Goal: Contribute content: Contribute content

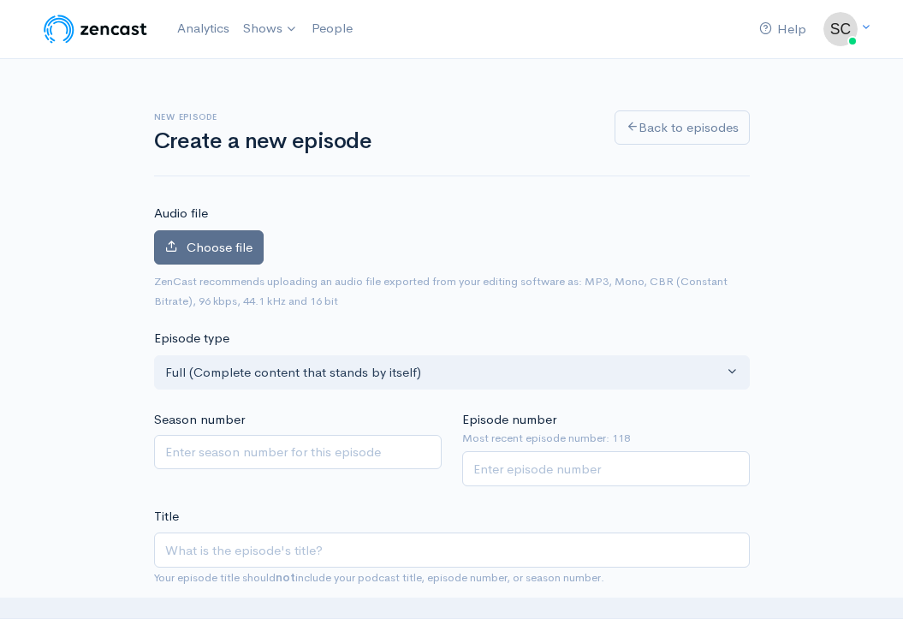
click at [224, 243] on span "Choose file" at bounding box center [220, 247] width 66 height 16
click at [0, 0] on input "Choose file" at bounding box center [0, 0] width 0 height 0
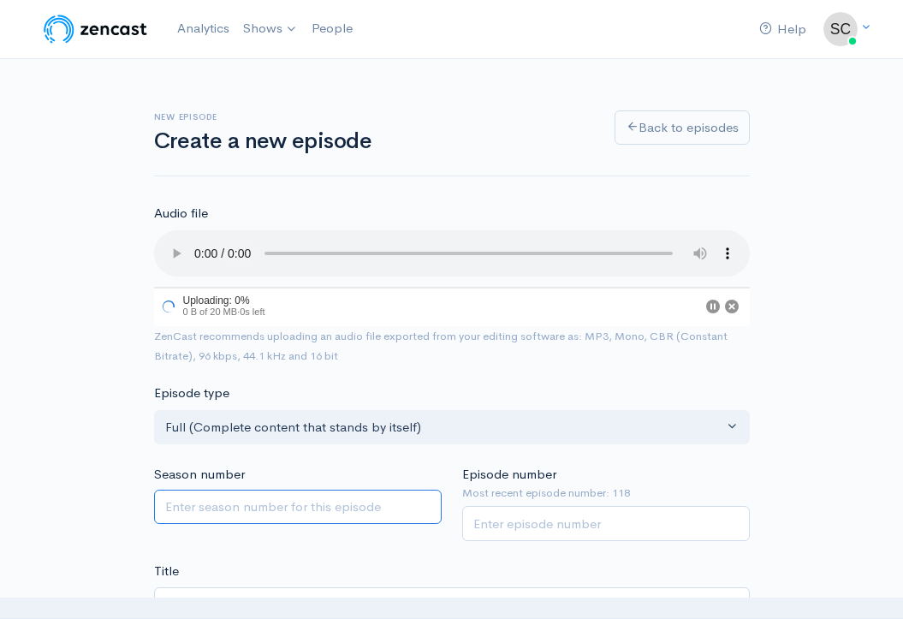
click at [264, 490] on input "Season number" at bounding box center [298, 507] width 288 height 35
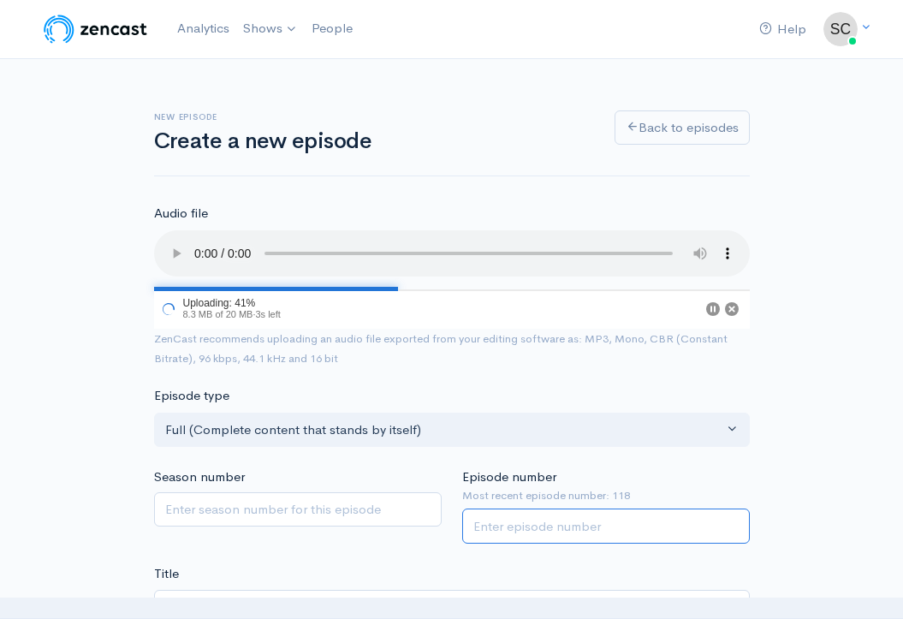
click at [490, 508] on input "Episode number" at bounding box center [606, 525] width 288 height 35
type input "119"
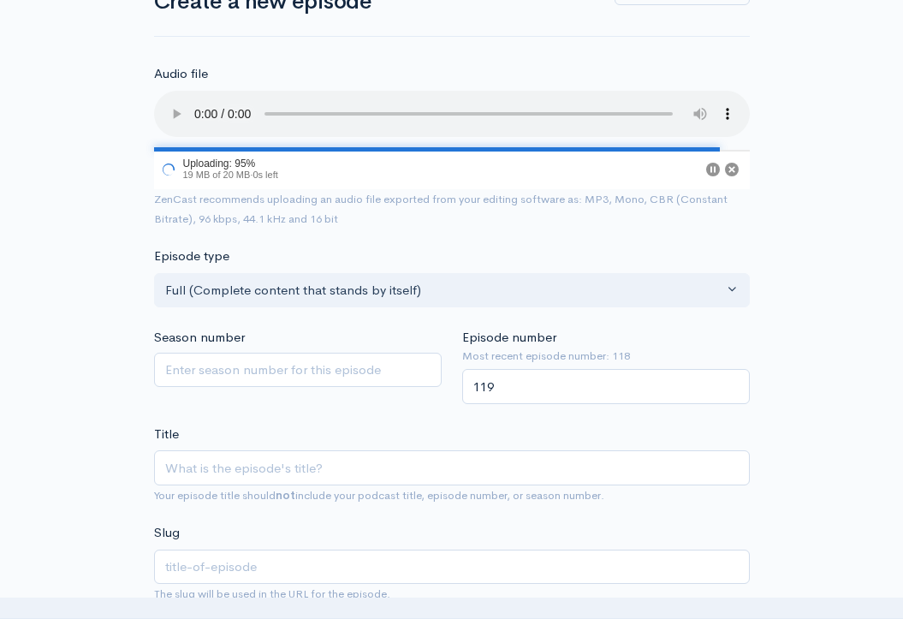
scroll to position [235, 0]
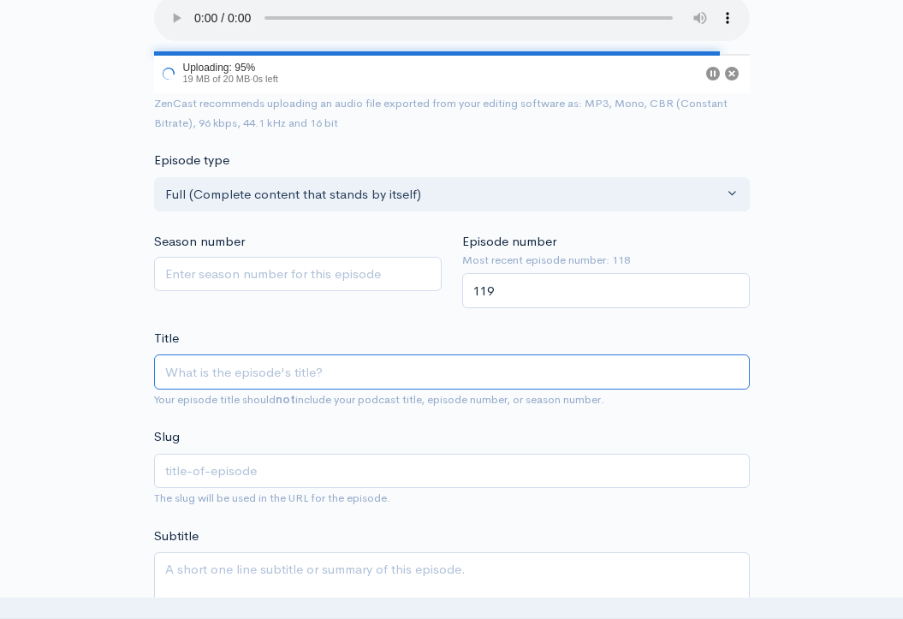
click at [526, 354] on input "Title" at bounding box center [452, 371] width 596 height 35
type input "m"
type input "mi"
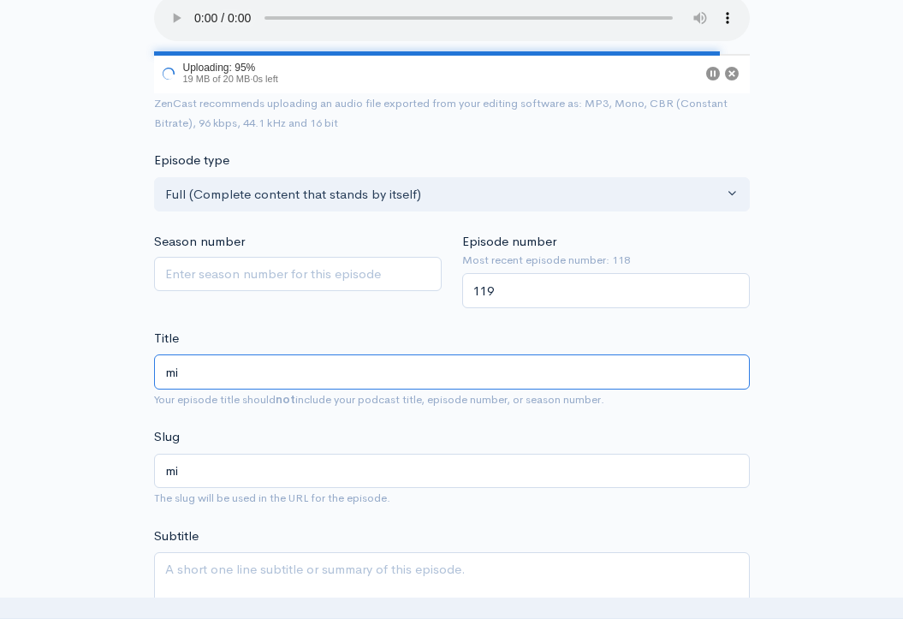
type input "mil"
type input "mill"
type input "mil"
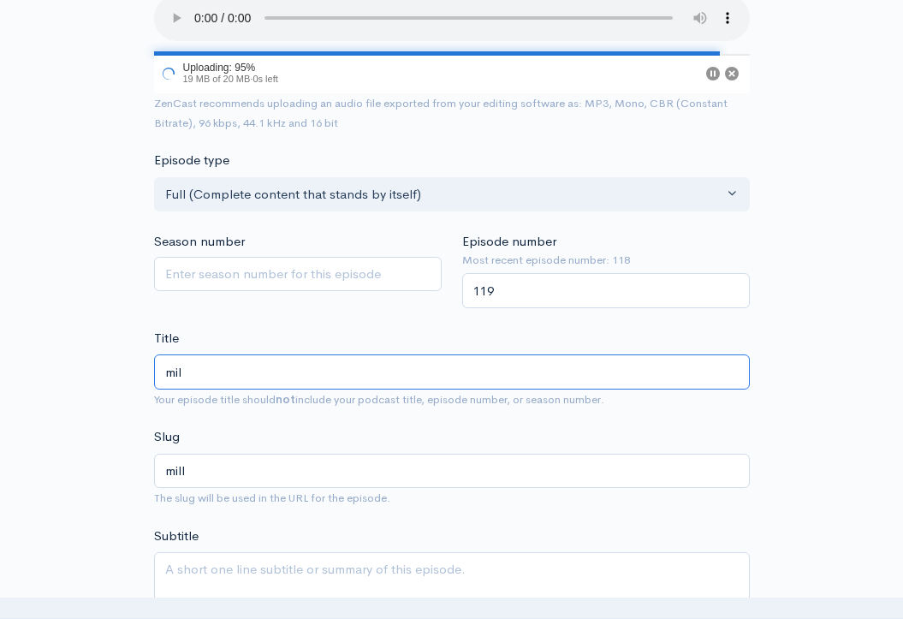
type input "mil"
type input "mi"
type input "m"
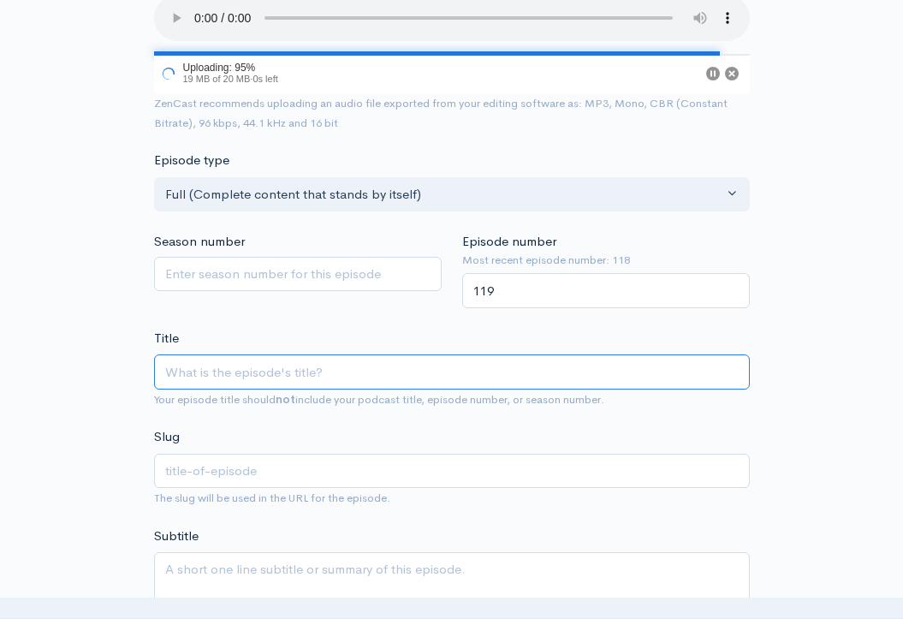
type input "M"
type input "m"
type input "Mi"
type input "mi"
type input "M"
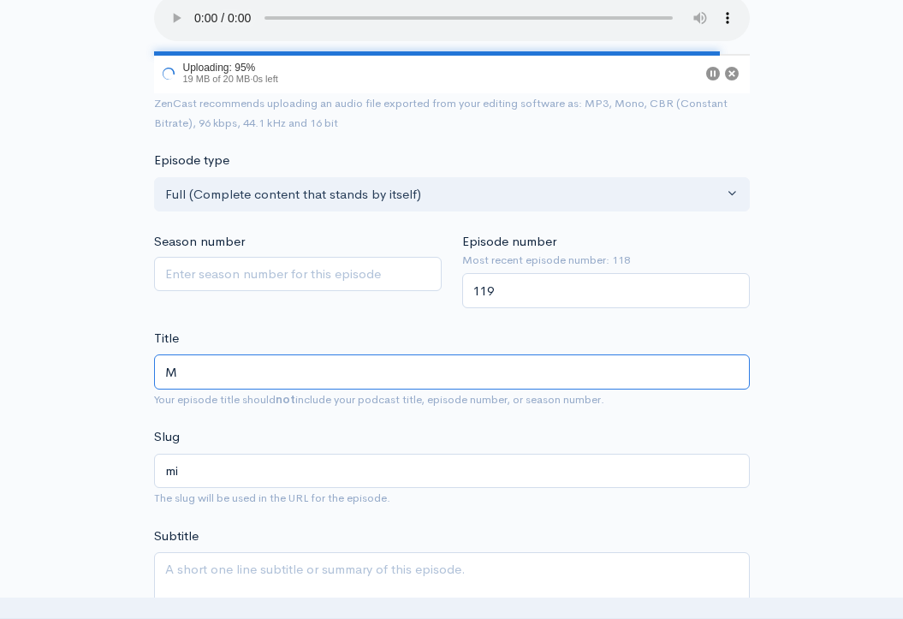
type input "m"
type input "MI"
type input "mi"
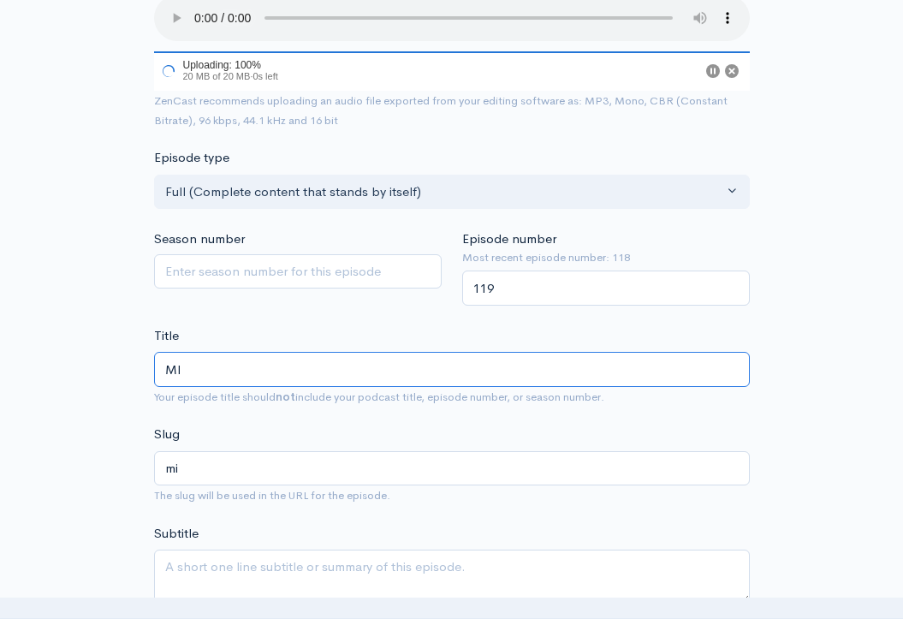
type input "MIL"
type input "mil"
type input "MILL"
type input "mill"
type input "MILLE"
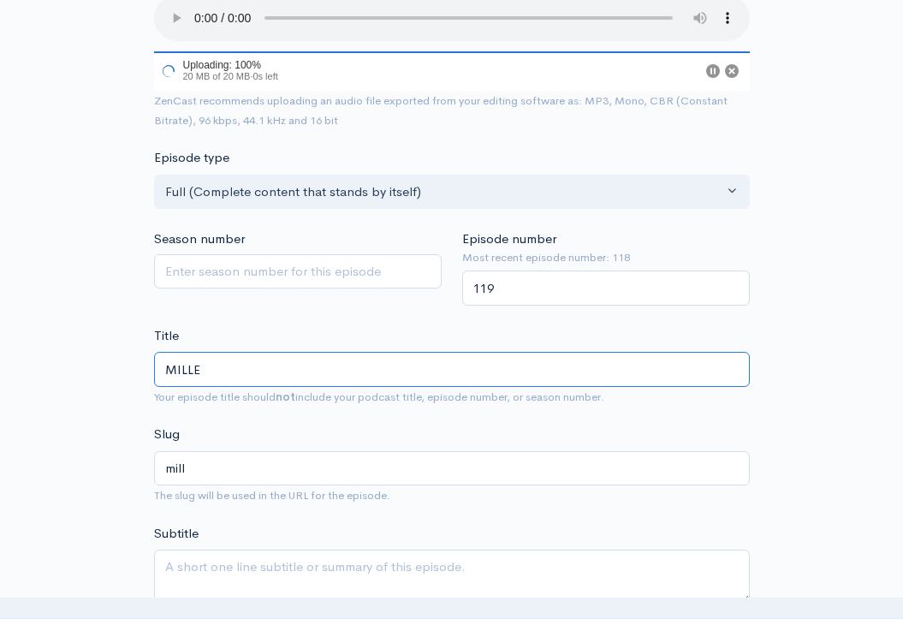
type input "mille"
type input "MILLER"
type input "miller"
type input "MILLER M"
type input "miller-m"
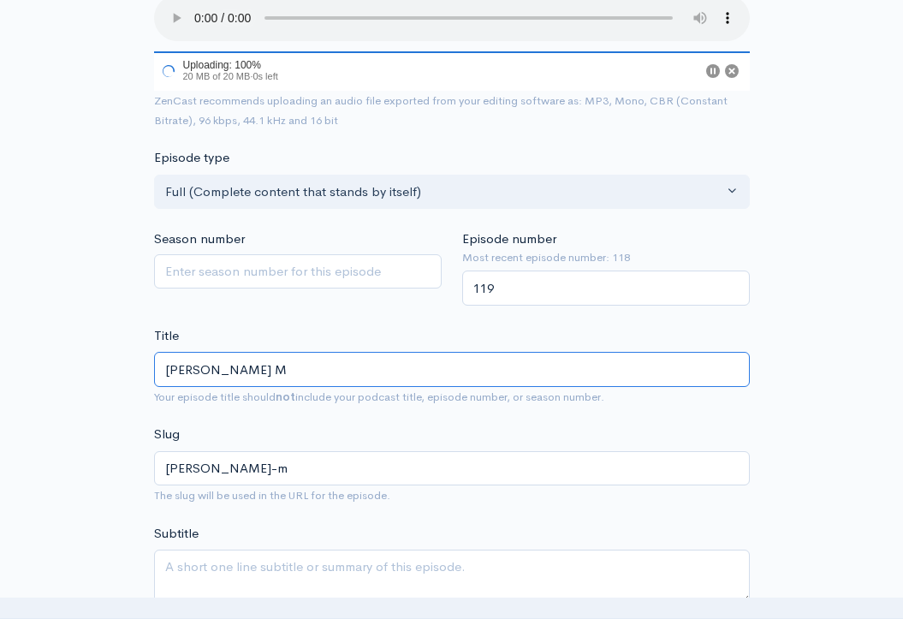
type input "MILLER MO"
type input "miller-mo"
type input "MILLER MON"
type input "miller-mon"
type input "MILLER MOND"
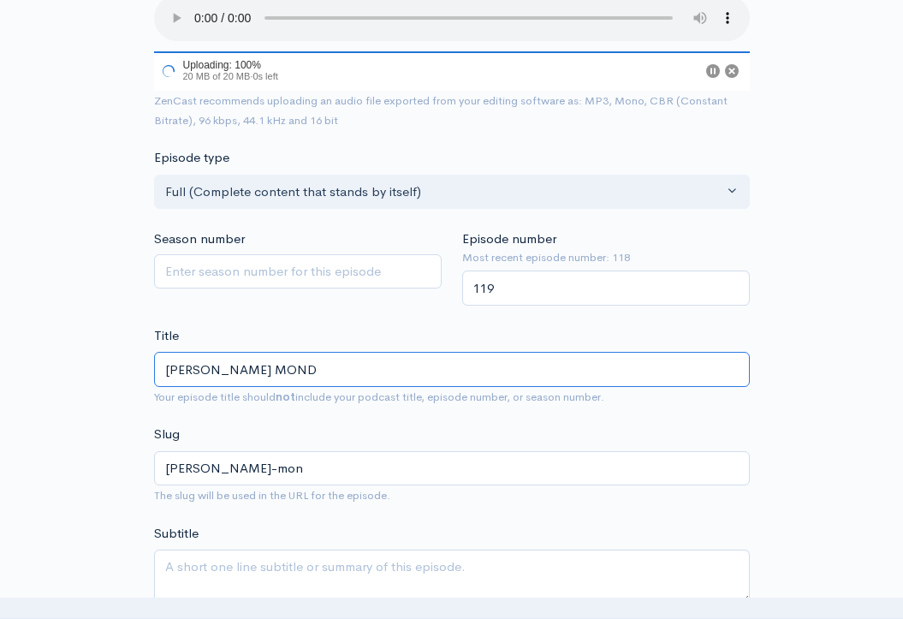
type input "miller-mond"
type input "MILLER MONDA"
type input "miller-monda"
type input "MILLER MONDAY"
type input "miller-monday"
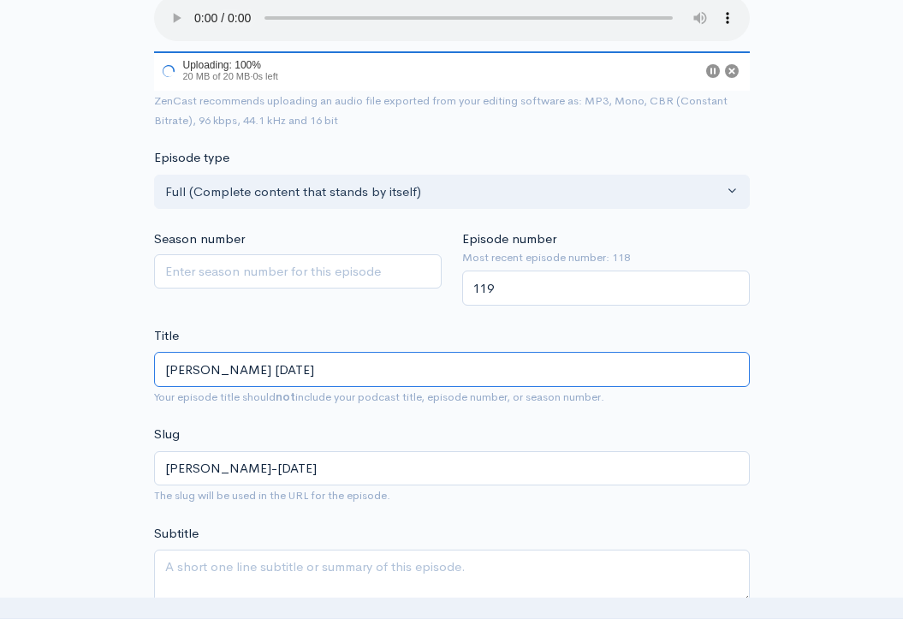
type input "MILLER MONDAYS"
type input "miller-mondays"
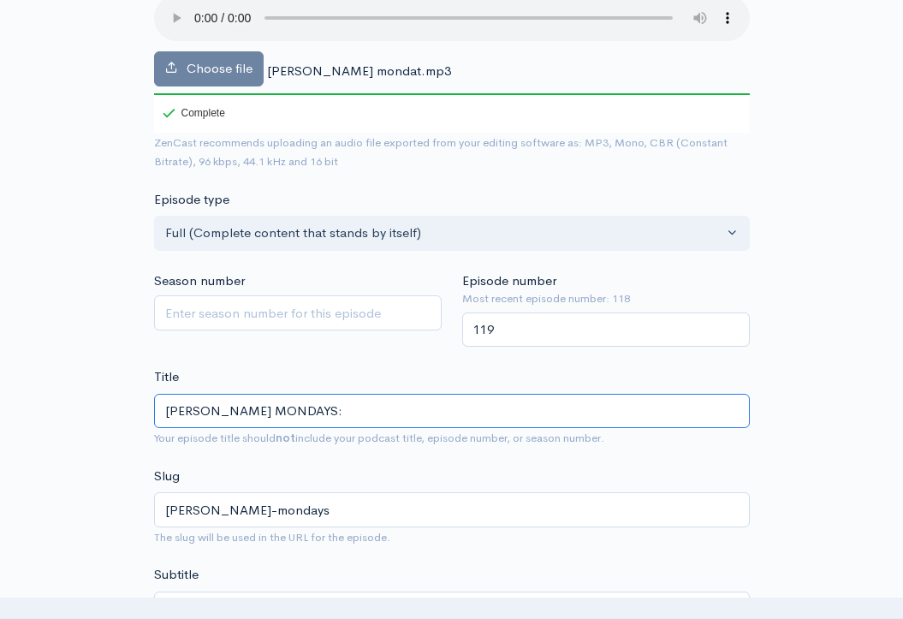
type input "MILLER MONDAYS: A"
type input "miller-mondays-a"
type input "MILLER MONDAYS: Ar"
type input "miller-mondays-ar"
type input "MILLER MONDAYS: Ars"
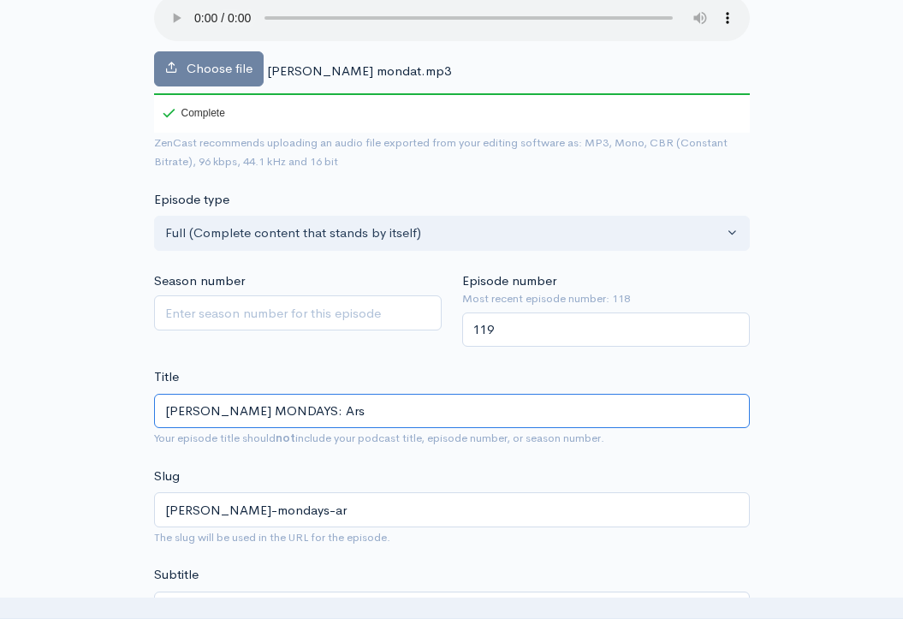
type input "miller-mondays-ars"
type input "MILLER MONDAYS: Ar"
type input "miller-mondays-ar"
type input "MILLER MONDAYS: A"
type input "miller-mondays-a"
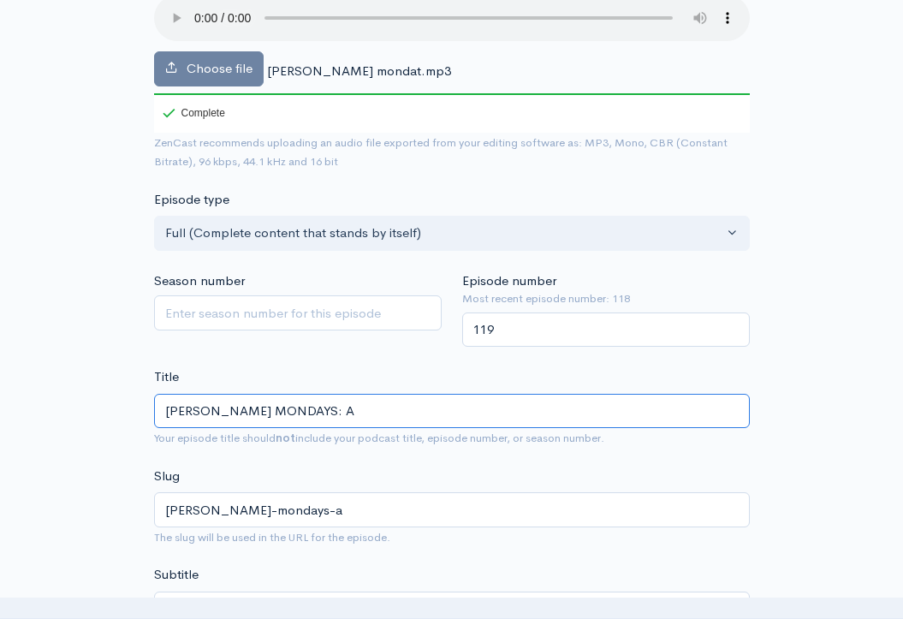
type input "MILLER MONDAYS:"
type input "miller-mondays"
type input "MILLER MONDAYS: A"
type input "miller-mondays-a"
type input "MILLER MONDAYS: A w"
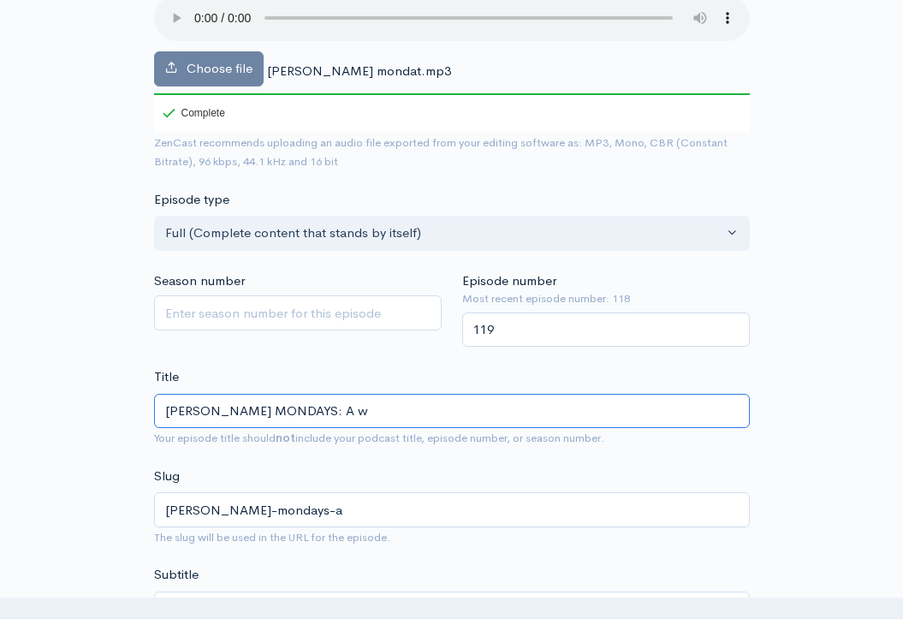
type input "miller-mondays-a-w"
type input "MILLER MONDAYS: A wi"
type input "miller-mondays-a-wi"
type input "MILLER MONDAYS: A win"
type input "miller-mondays-a-win"
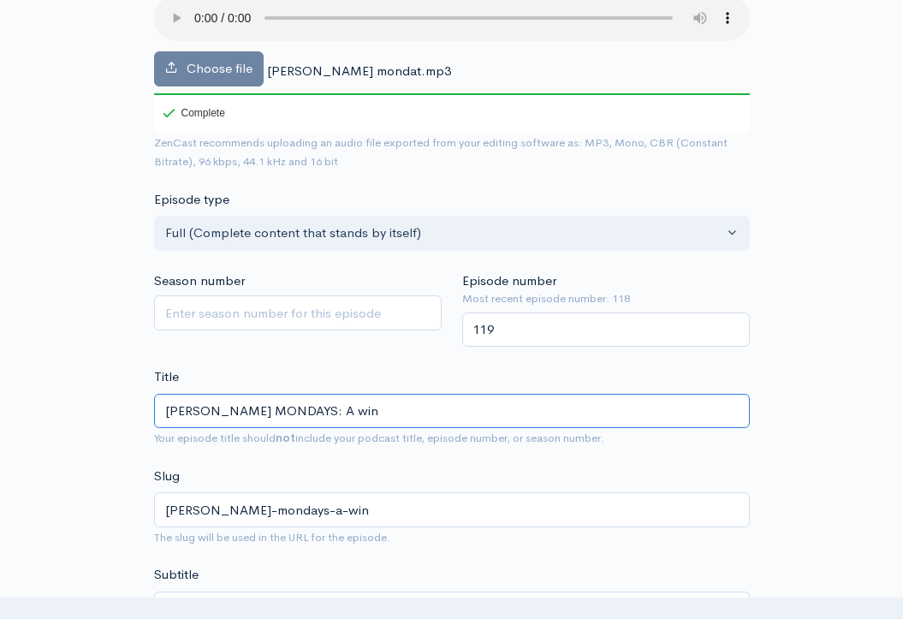
type input "MILLER MONDAYS: A win a"
type input "miller-mondays-a-win-a"
type input "MILLER MONDAYS: A win at"
type input "miller-mondays-a-win-at"
type input "MILLER MONDAYS: A win at o"
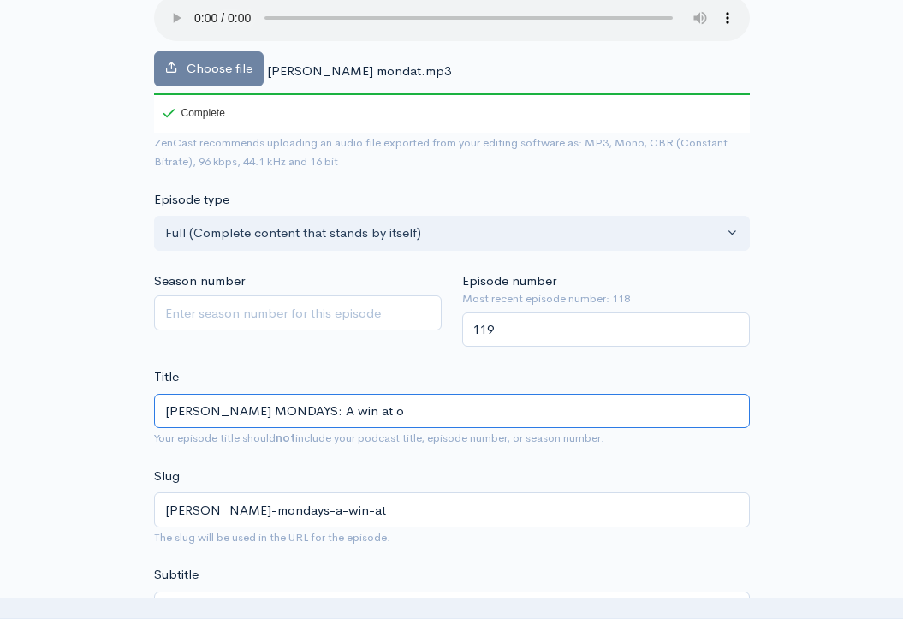
type input "miller-mondays-a-win-at-o"
type input "MILLER MONDAYS: A win at old"
type input "miller-mondays-a-win-at-old"
type input "MILLER MONDAYS: A win at old t"
type input "miller-mondays-a-win-at-old-t"
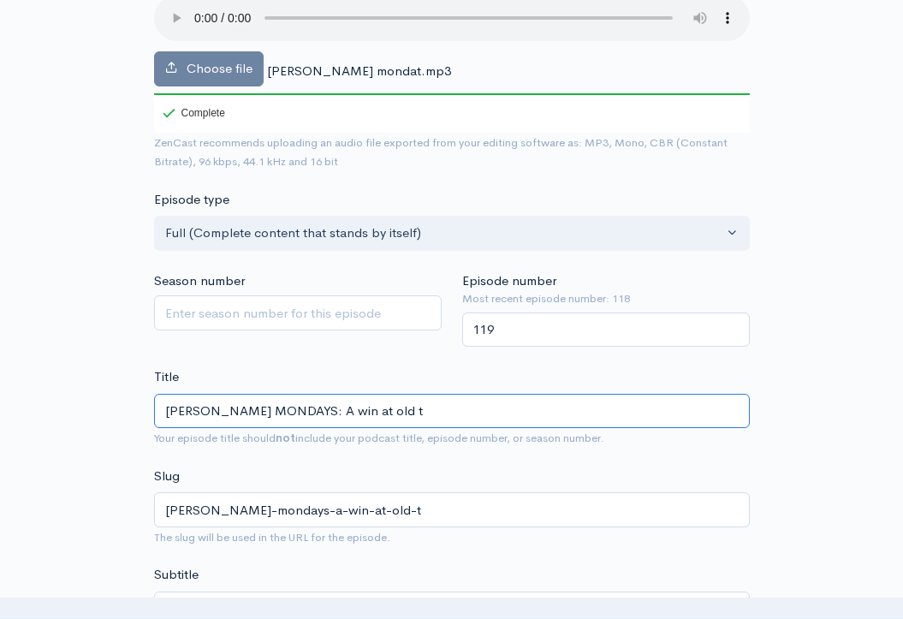
type input "MILLER MONDAYS: A win at old tr"
type input "miller-mondays-a-win-at-old-tr"
type input "MILLER MONDAYS: A win at old tra"
type input "miller-mondays-a-win-at-old-tra"
type input "MILLER MONDAYS: A win at old traf"
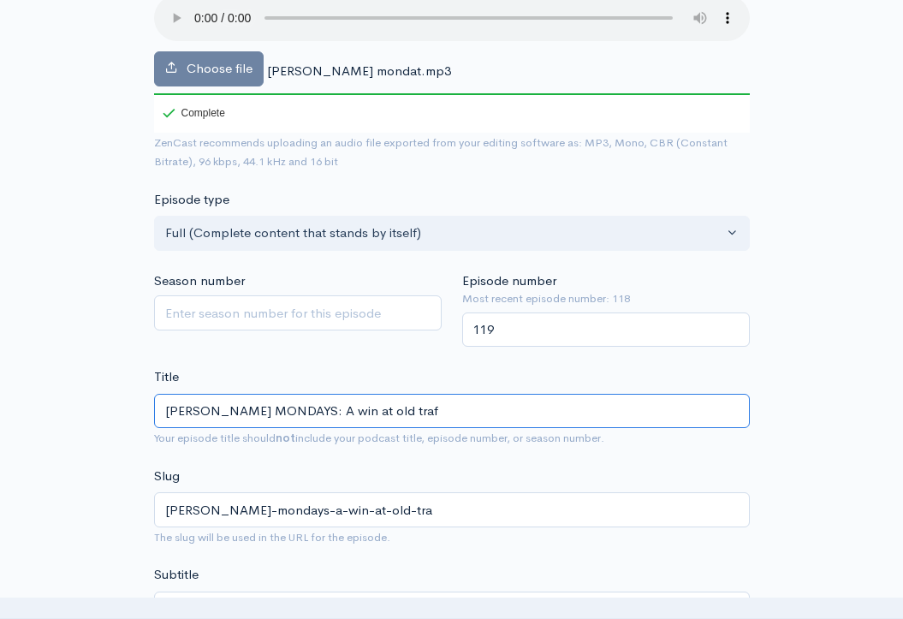
type input "miller-mondays-a-win-at-old-traf"
type input "MILLER MONDAYS: A win at old traff"
type input "miller-mondays-a-win-at-old-traff"
type input "MILLER MONDAYS: A win at old traffo"
type input "miller-mondays-a-win-at-old-traffo"
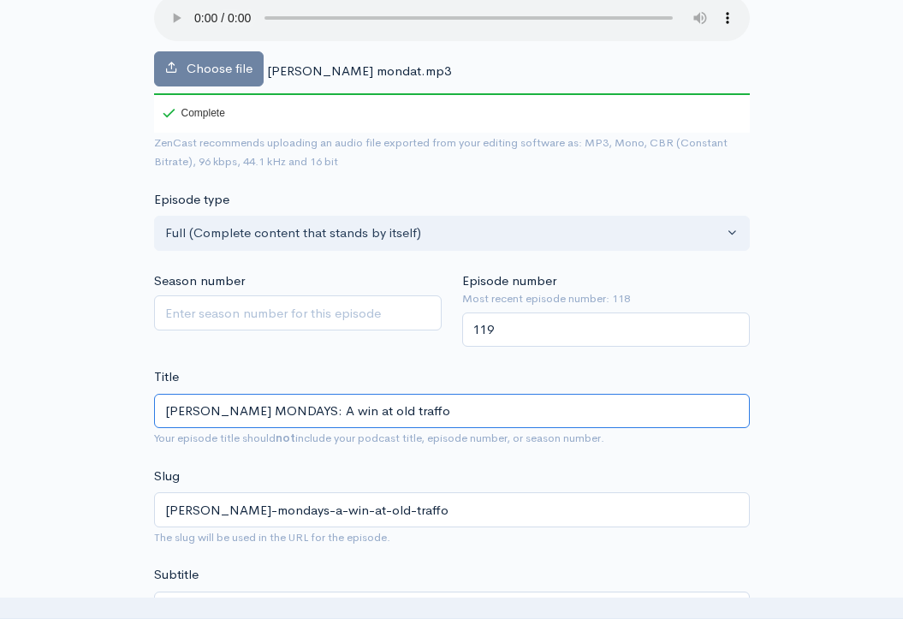
type input "MILLER MONDAYS: A win at old traffor"
type input "miller-mondays-a-win-at-old-traffor"
type input "MILLER MONDAYS: A win at old trafford"
type input "miller-mondays-a-win-at-old-trafford"
click at [293, 394] on input "MILLER MONDAYS: A win at old Trafford" at bounding box center [452, 411] width 596 height 35
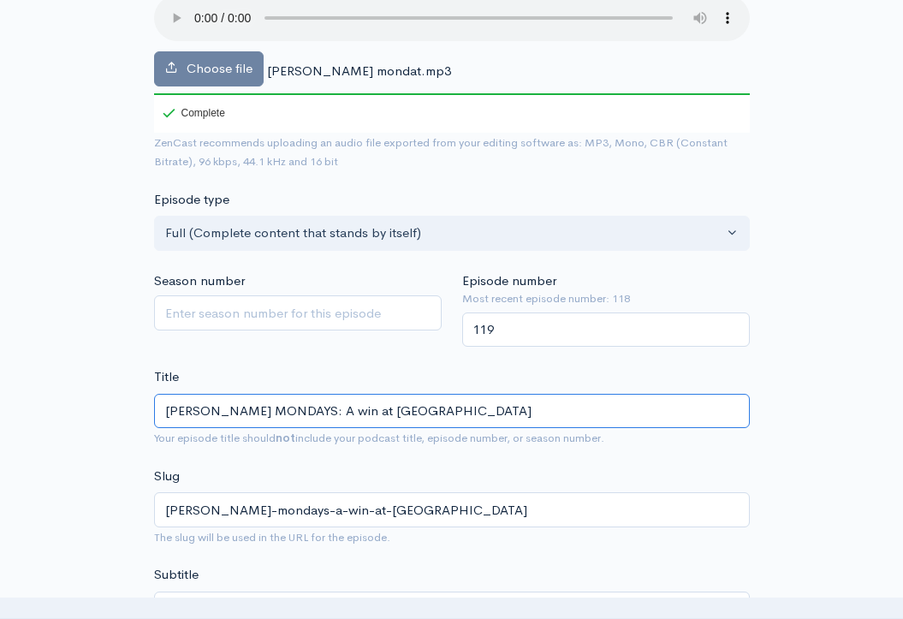
type input "MILLER MONDAYS: A rwin at old Trafford"
type input "miller-mondays-a-rwin-at-old-trafford"
type input "MILLER MONDAYS: A rawin at old Trafford"
type input "miller-mondays-a-rawin-at-old-trafford"
type input "MILLER MONDAYS: A rarwin at old Trafford"
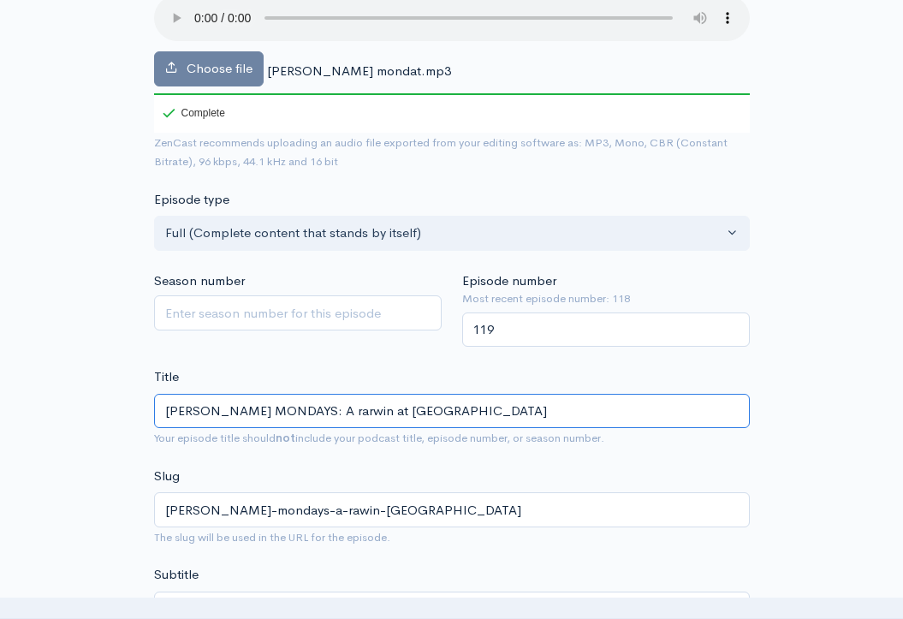
type input "miller-mondays-a-rarwin-at-old-trafford"
type input "MILLER MONDAYS: A rarewin at old Trafford"
type input "miller-mondays-a-rarewin-at-old-trafford"
type input "[PERSON_NAME] MONDAYS: A rare win at [GEOGRAPHIC_DATA]"
type input "miller-mondays-a-rare-win-at-old-trafford"
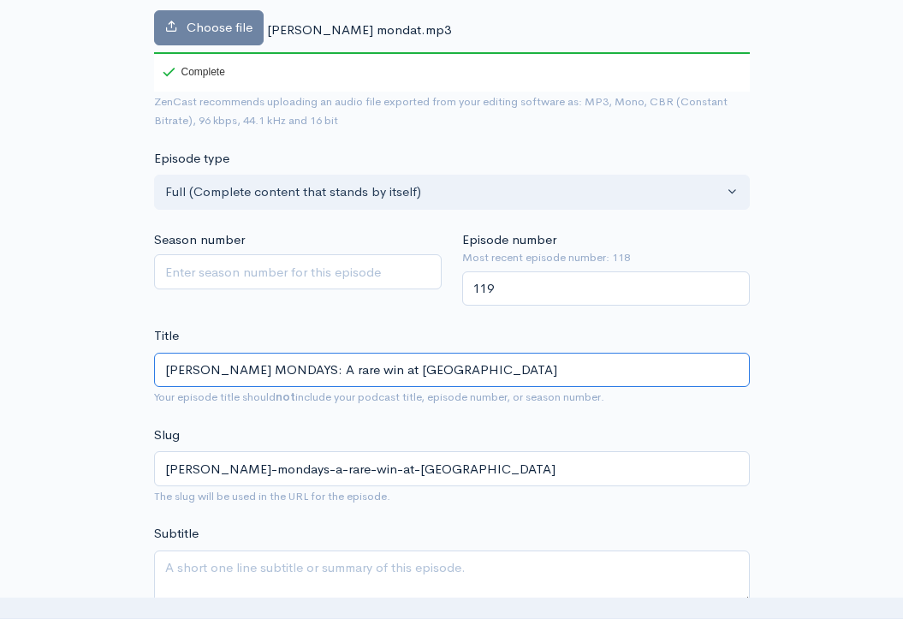
scroll to position [306, 0]
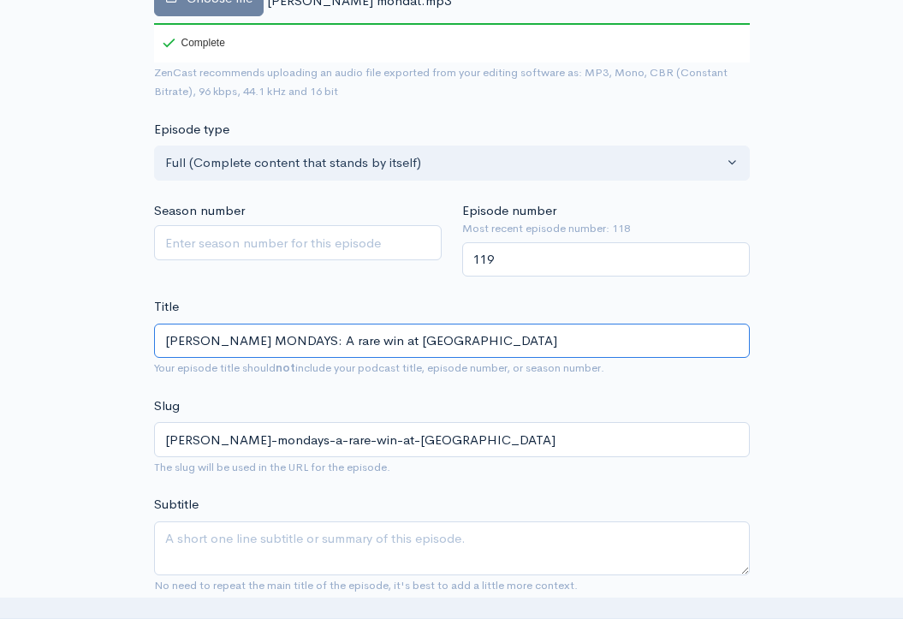
type input "[PERSON_NAME] MONDAYS: A rare win at [GEOGRAPHIC_DATA]"
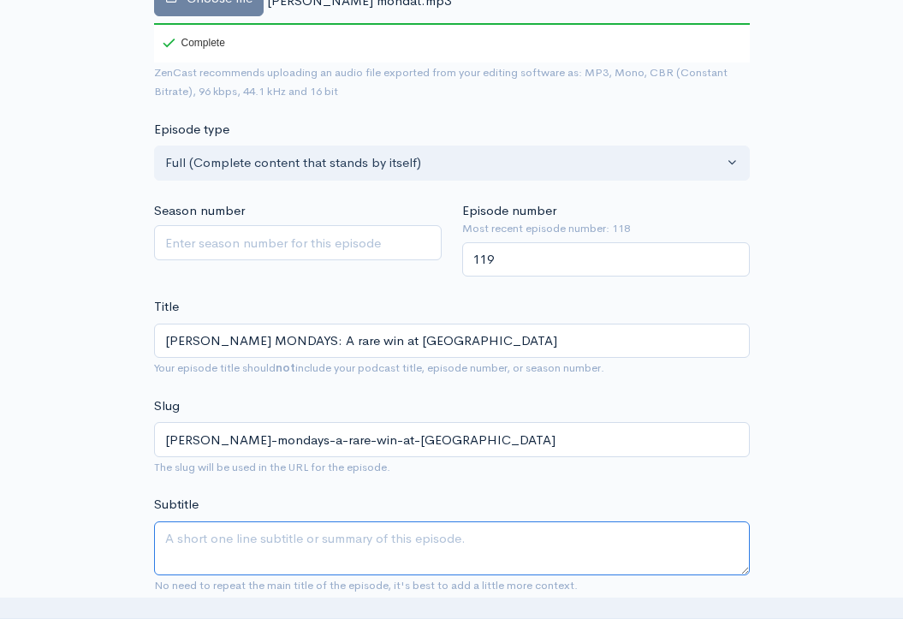
click at [291, 532] on textarea "Subtitle" at bounding box center [452, 548] width 596 height 54
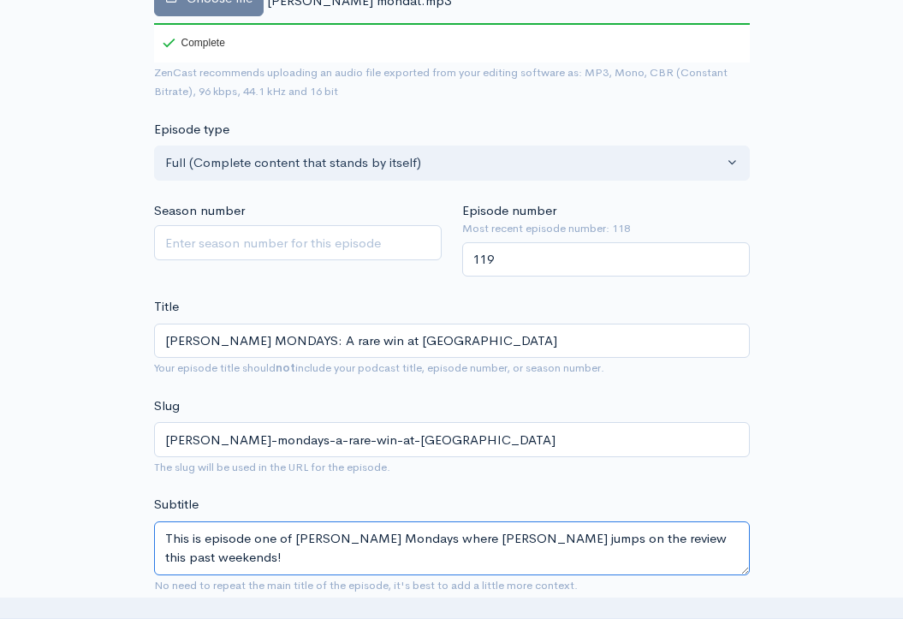
drag, startPoint x: 163, startPoint y: 513, endPoint x: 764, endPoint y: 506, distance: 600.9
type textarea "This is episode one of Miller Mondays where Simon Miller jumps on the review th…"
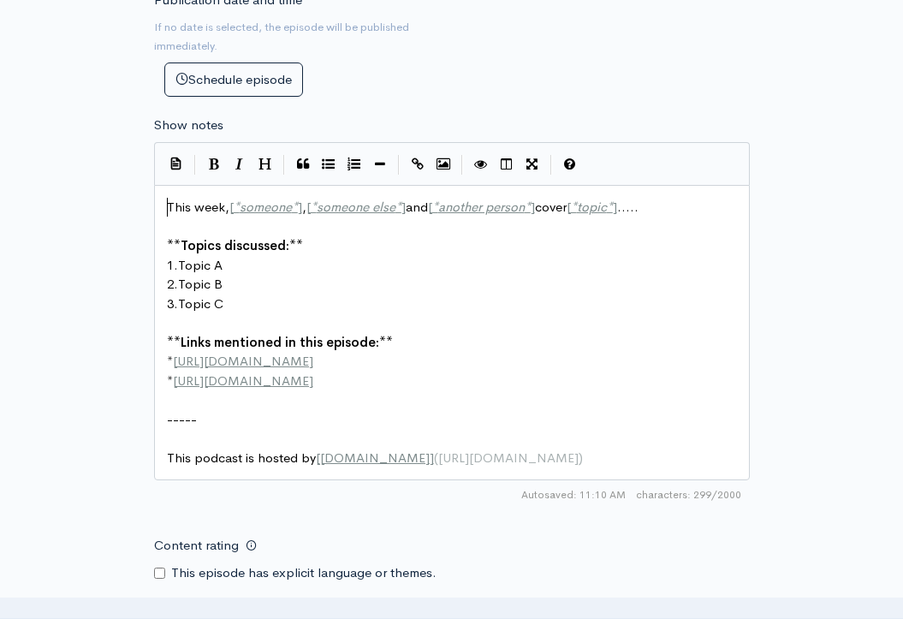
scroll to position [9, 0]
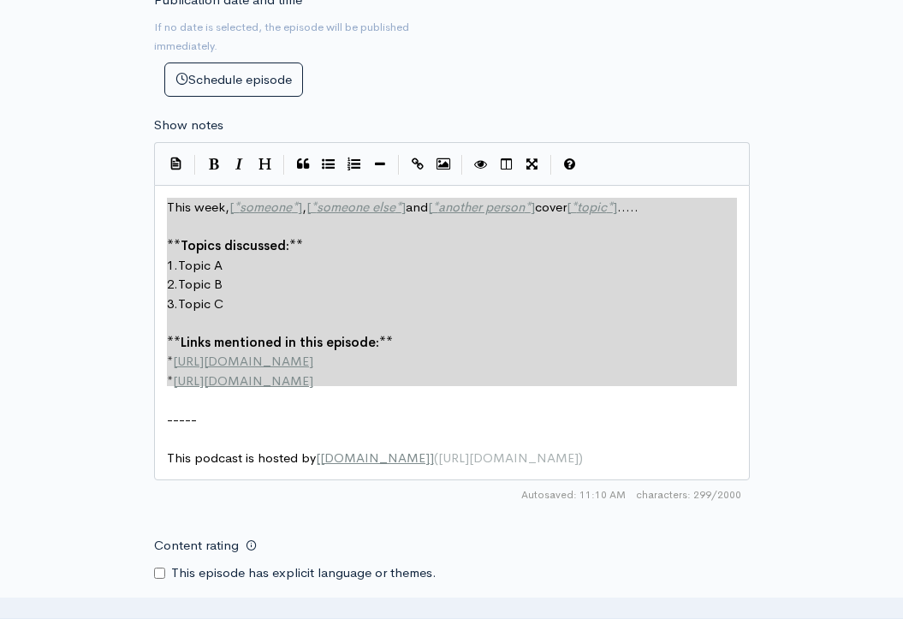
type textarea "This week, [*someone*], [*someone else*] and [*another person*] cover [*topic*]…"
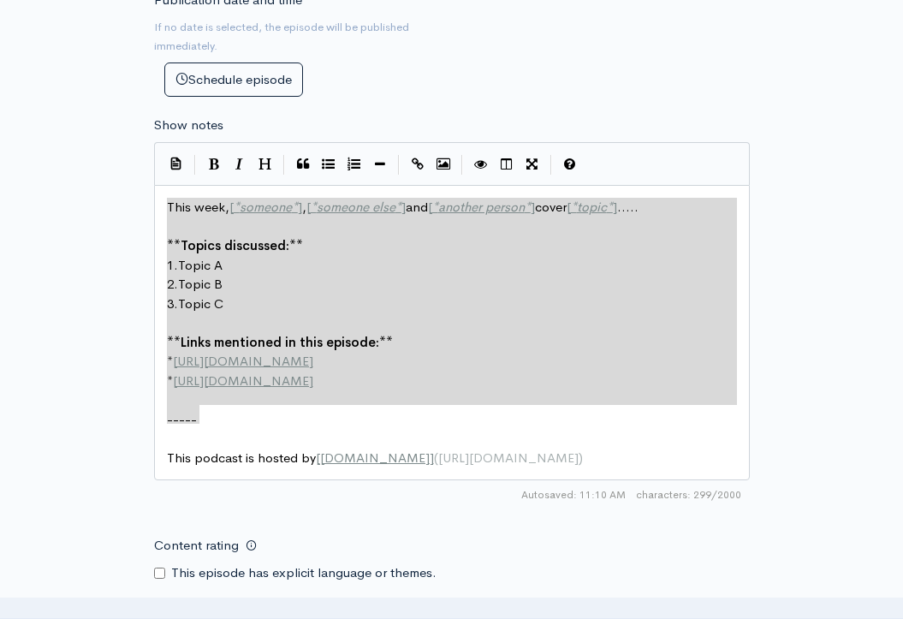
drag, startPoint x: 163, startPoint y: 176, endPoint x: 300, endPoint y: 383, distance: 247.1
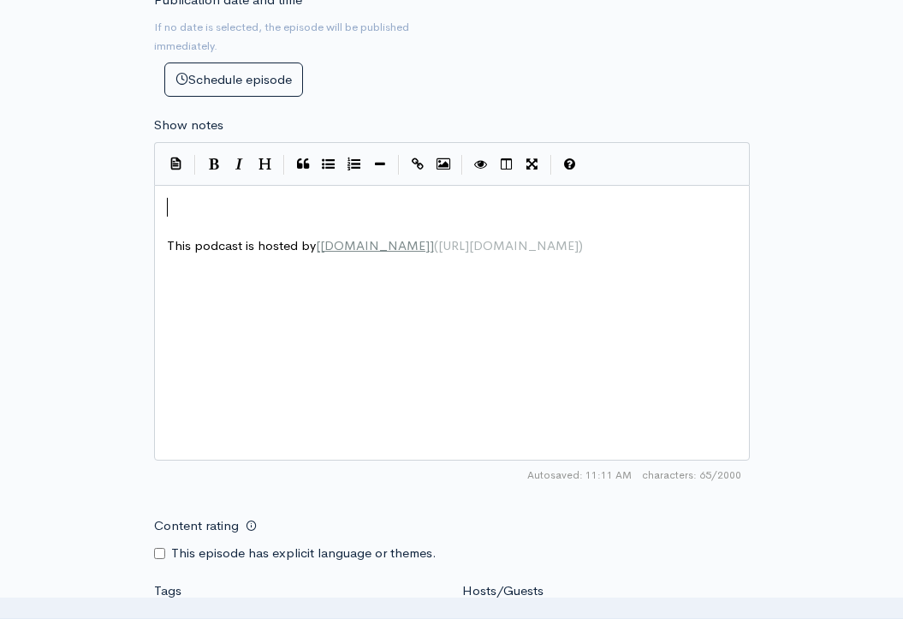
paste textarea ")"
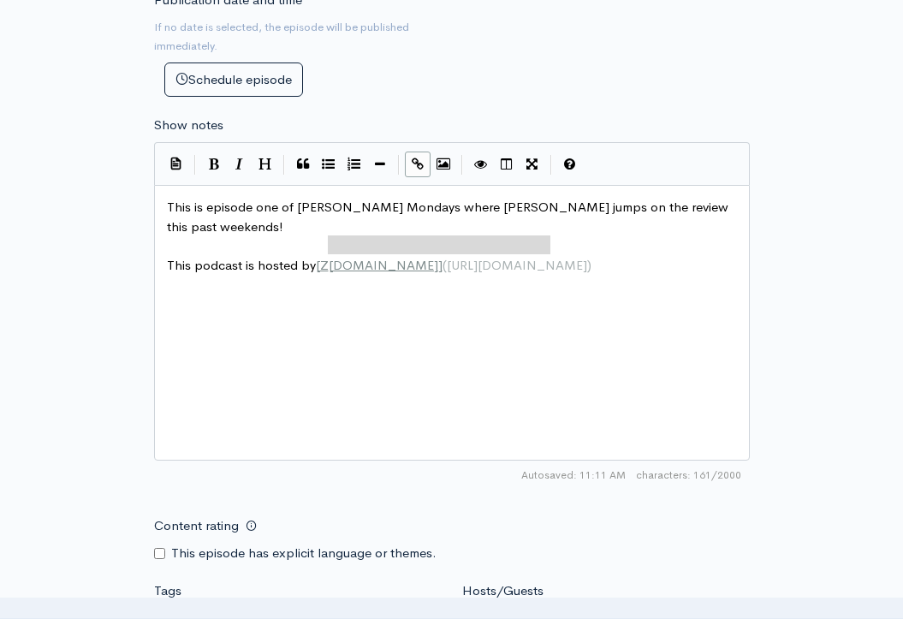
type textarea "ZenCast.fm](https://wwww.zencast.fm)"
drag, startPoint x: 574, startPoint y: 218, endPoint x: 323, endPoint y: 217, distance: 251.7
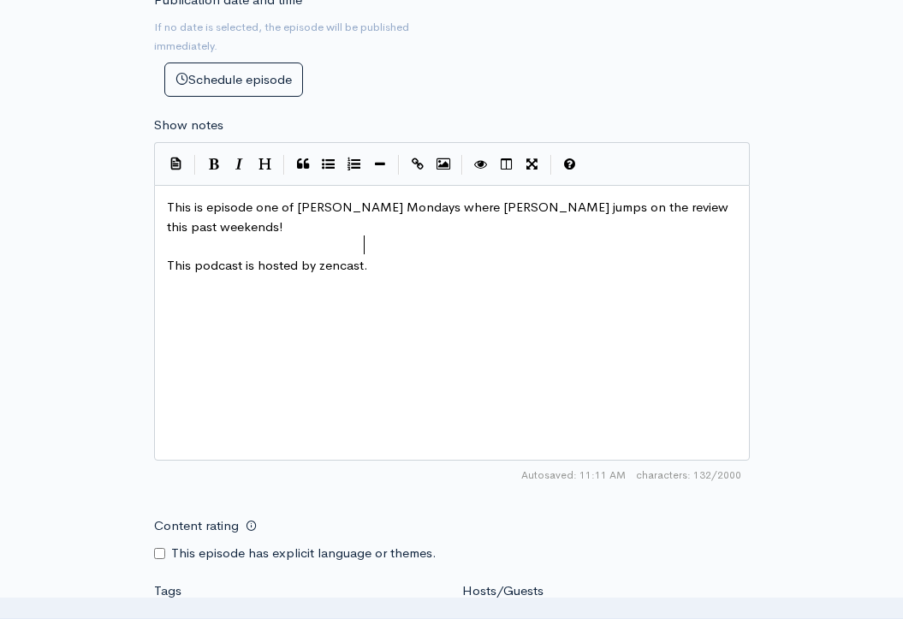
type textarea "zencast.fm"
type textarea "SEATGEEK PROMO CODE: TBAR"
type textarea "W"
type textarea "WRESTLINGf"
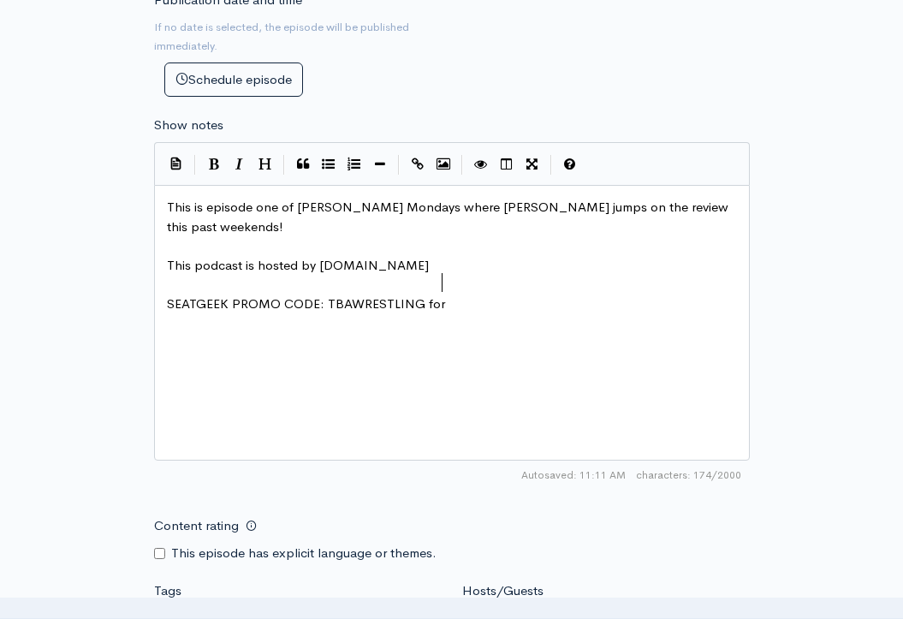
scroll to position [9, 22]
type textarea "for $20 off your first purchase"
type textarea "WHATNOT £10 CREDIT -"
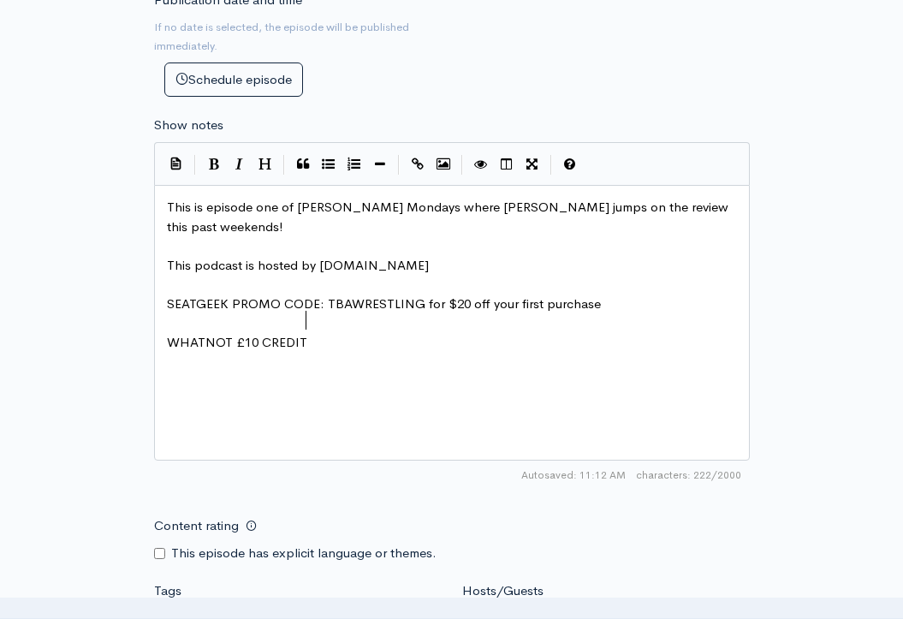
type textarea "i"
type textarea "use this link and sign ip"
type textarea "up -"
paste textarea "P"
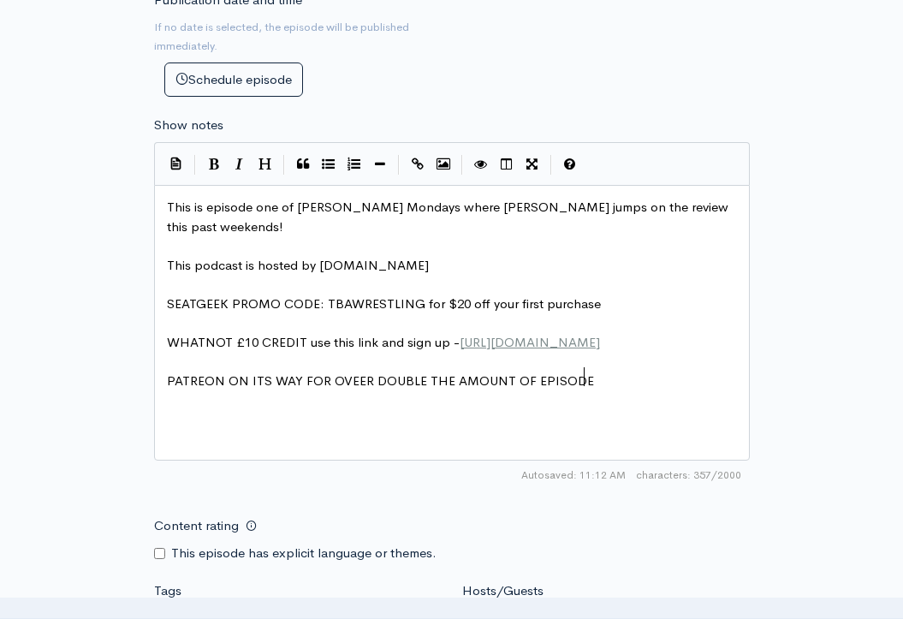
scroll to position [9, 425]
type textarea "PATREON ON ITS WAY FOR OVEER DOUBLE THE AMOUNT OF EPISODES"
click at [533, 521] on div "Content rating This episode has explicit language or themes." at bounding box center [452, 535] width 616 height 54
click at [389, 605] on nav at bounding box center [451, 607] width 903 height 21
click at [398, 608] on div at bounding box center [298, 624] width 288 height 33
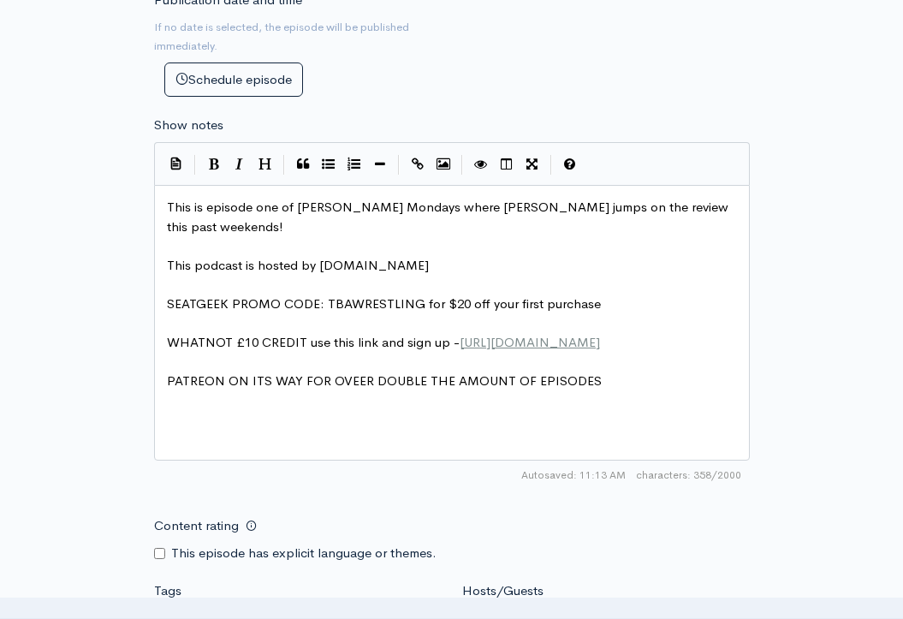
scroll to position [0, 0]
type input "afc"
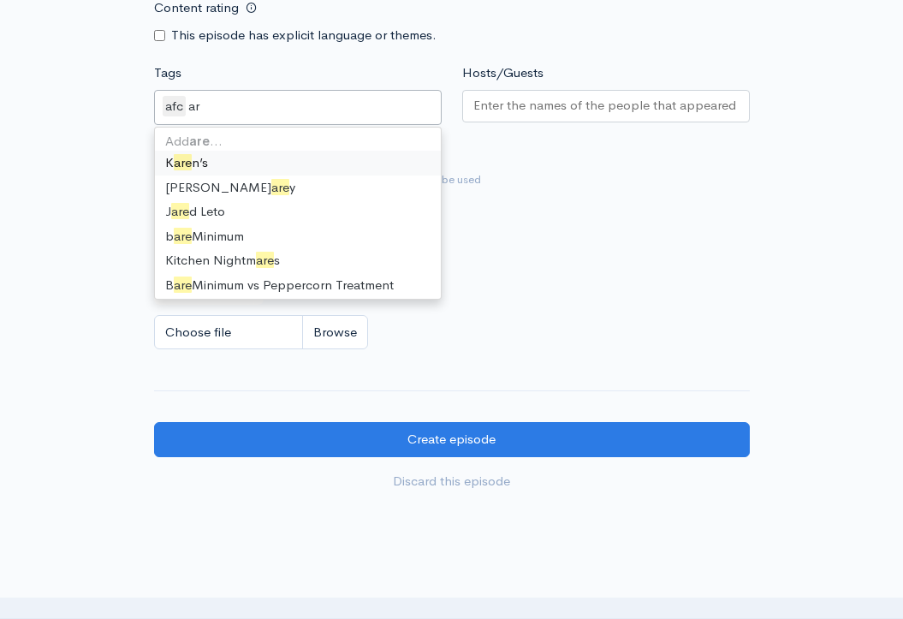
scroll to position [292, 0]
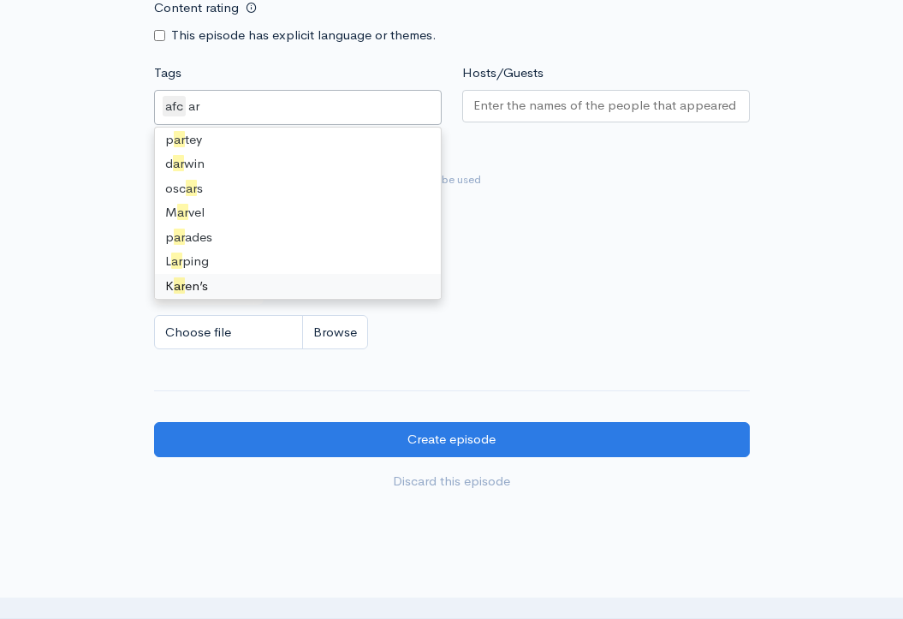
type input "ars"
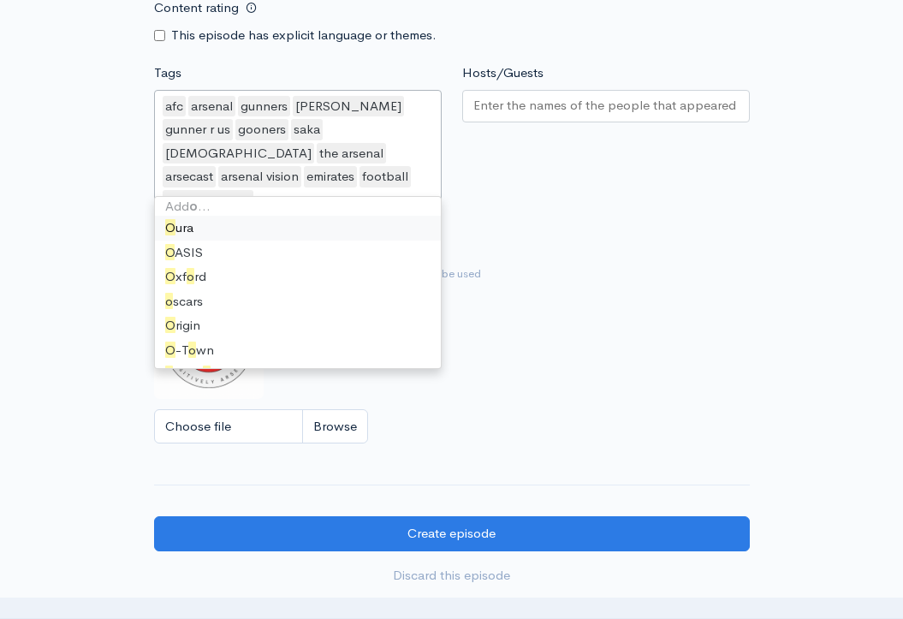
scroll to position [0, 0]
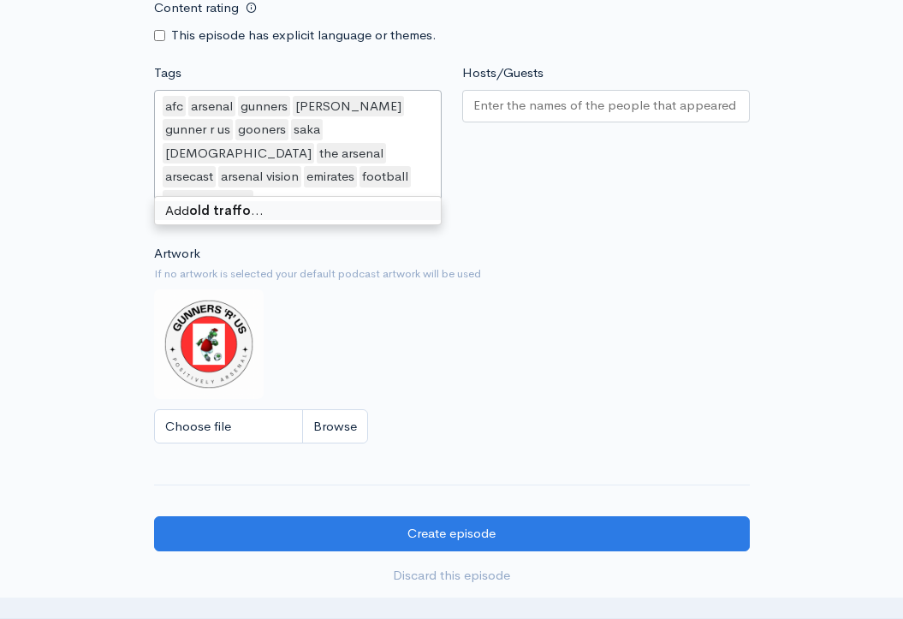
type input "old trafford"
type input "1-0"
type input "win"
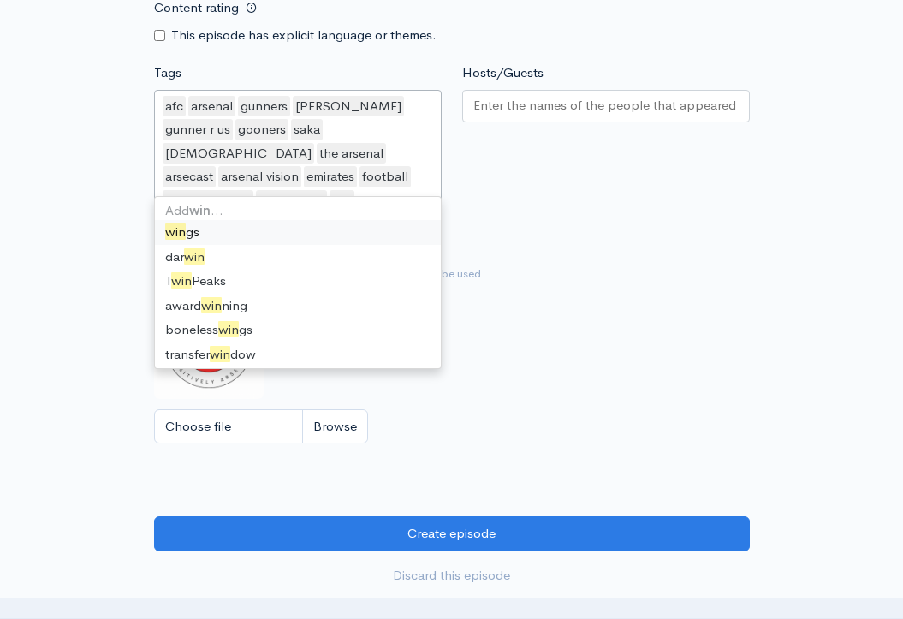
scroll to position [2142, 0]
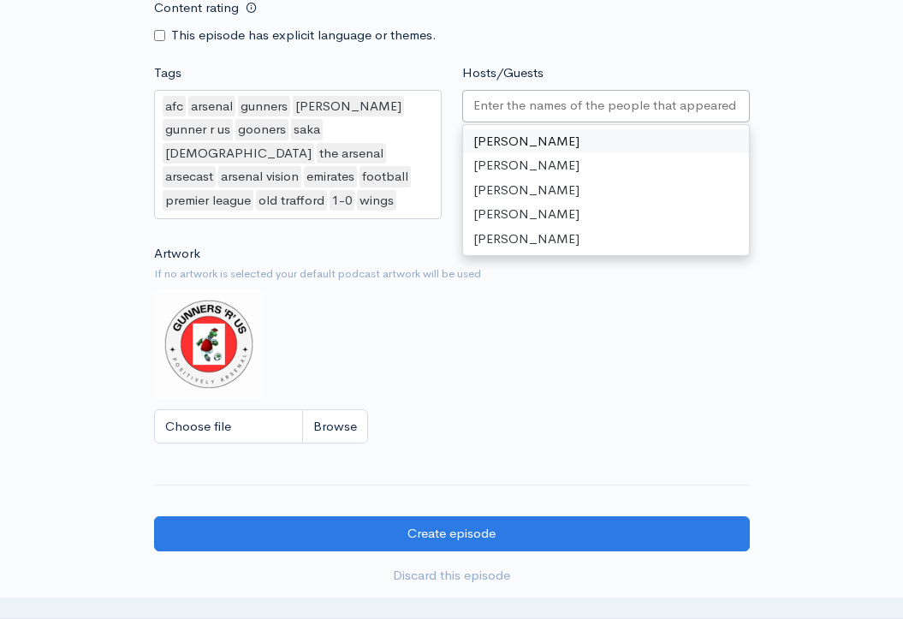
click at [510, 96] on input "Hosts/Guests" at bounding box center [605, 106] width 265 height 20
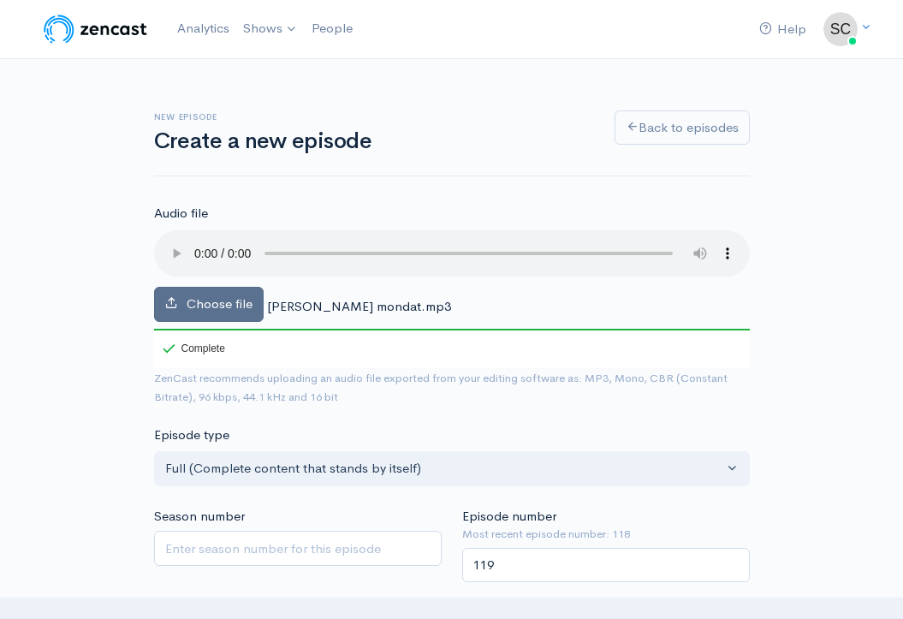
scroll to position [0, 0]
click at [196, 255] on audio at bounding box center [452, 253] width 596 height 46
click at [197, 243] on audio at bounding box center [452, 253] width 596 height 46
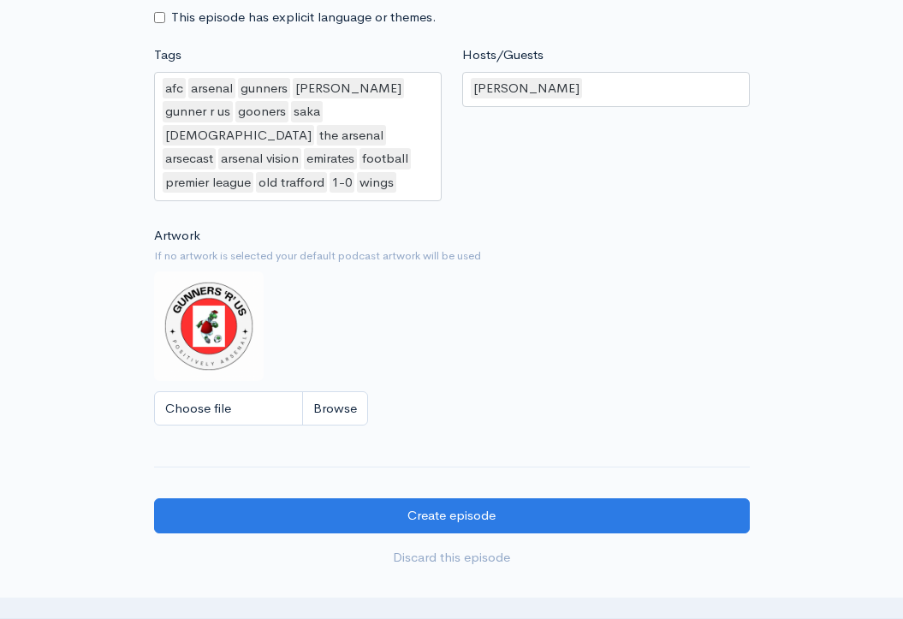
scroll to position [1472, 0]
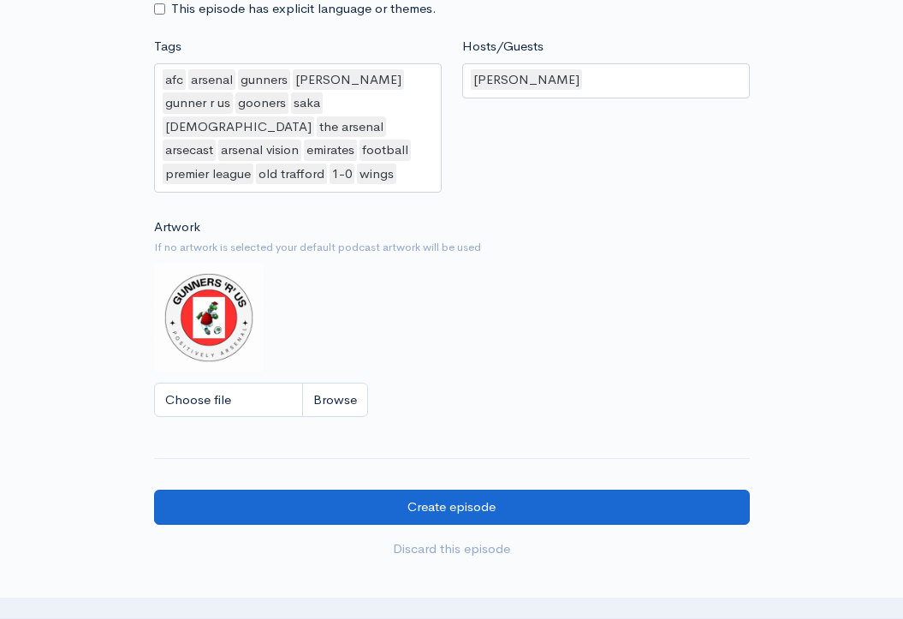
click at [348, 490] on input "Create episode" at bounding box center [452, 507] width 596 height 35
